Goal: Task Accomplishment & Management: Complete application form

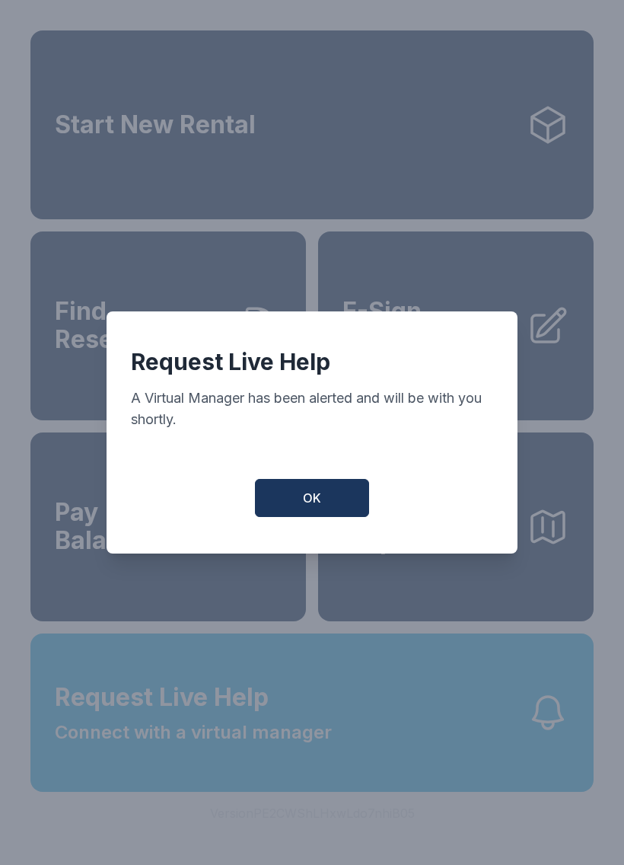
click at [296, 502] on button "OK" at bounding box center [312, 498] width 114 height 38
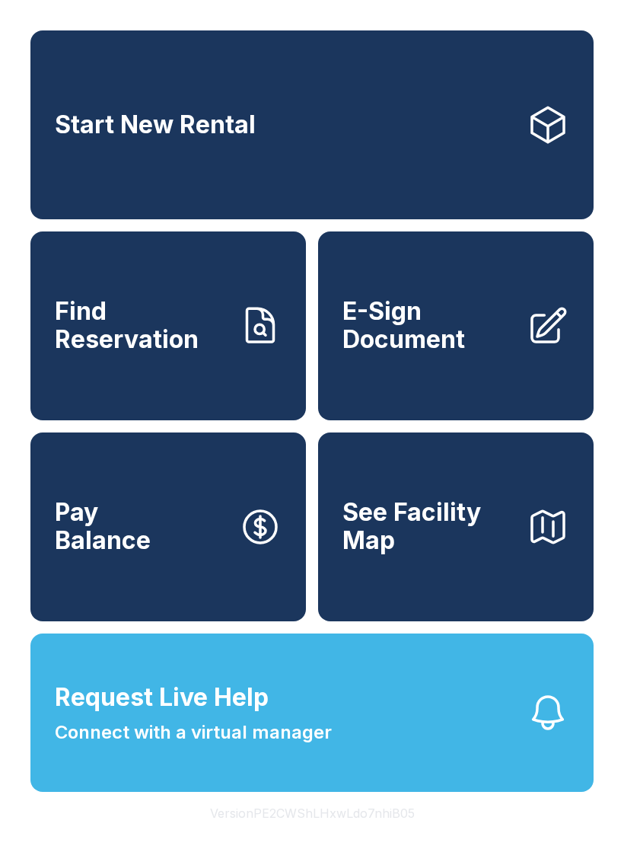
click at [496, 336] on span "E-Sign Document" at bounding box center [429, 326] width 172 height 56
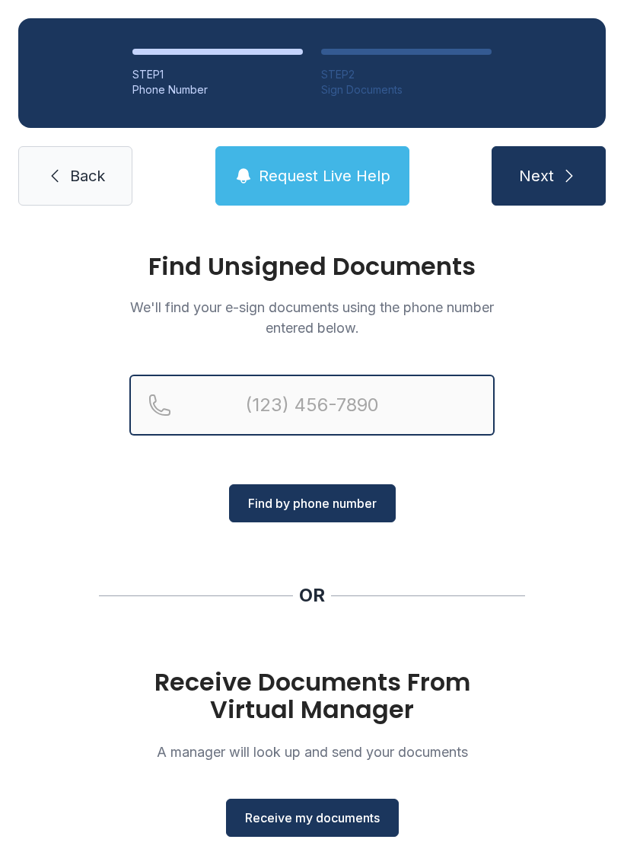
click at [343, 410] on input "Reservation phone number" at bounding box center [311, 405] width 365 height 61
type input "("
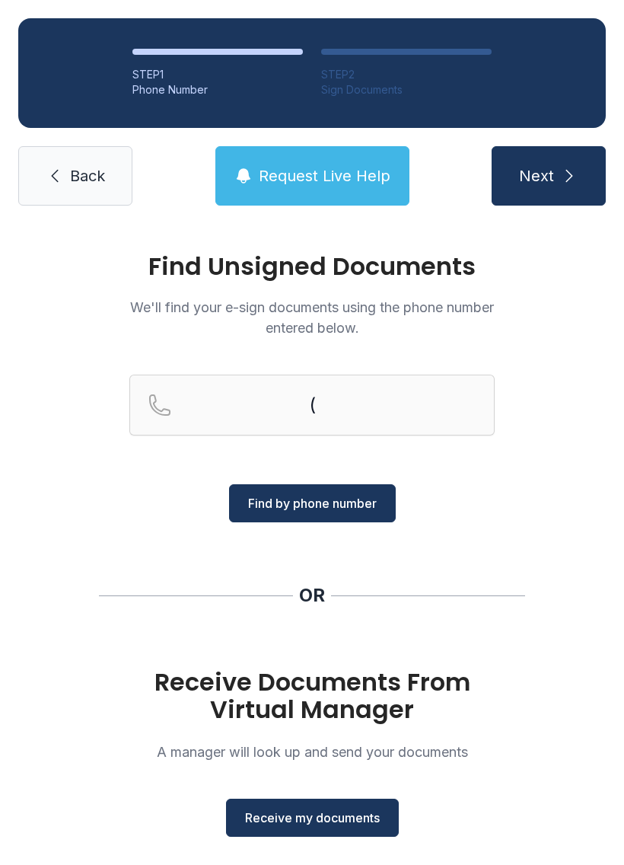
click at [533, 517] on div "Find Unsigned Documents We'll find your e-sign documents using the phone number…" at bounding box center [312, 561] width 624 height 674
click at [333, 810] on span "Receive my documents" at bounding box center [312, 818] width 135 height 18
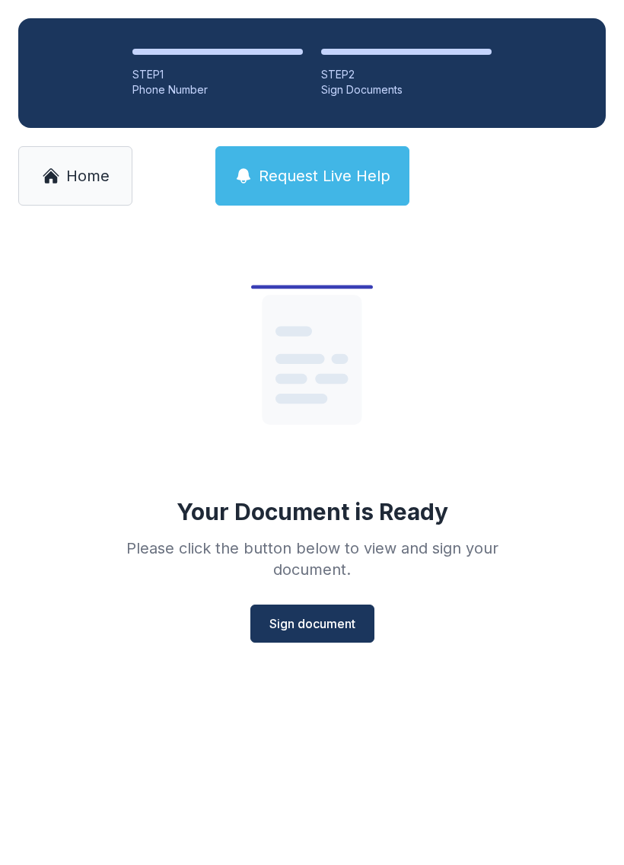
click at [324, 629] on span "Sign document" at bounding box center [313, 623] width 86 height 18
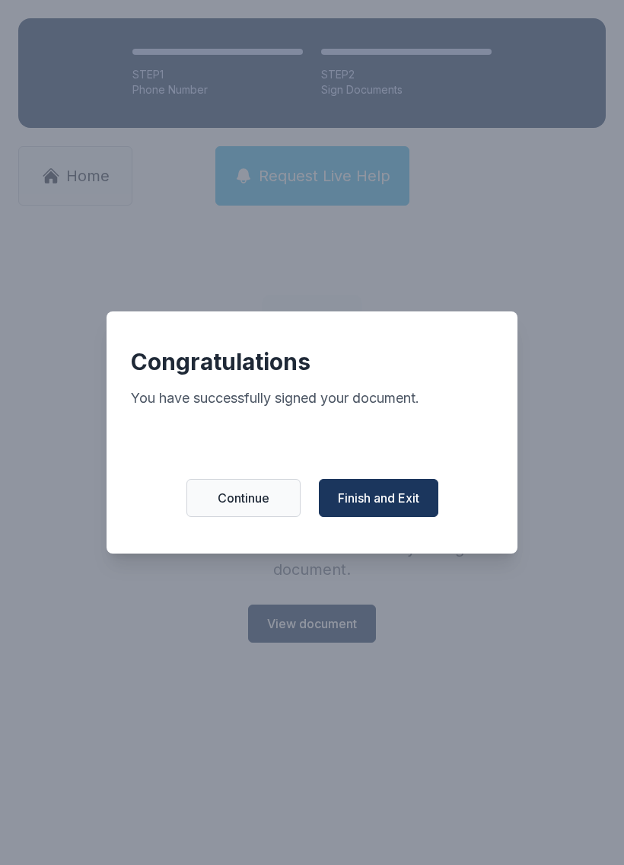
click at [396, 493] on button "Finish and Exit" at bounding box center [379, 498] width 120 height 38
